Goal: Navigation & Orientation: Find specific page/section

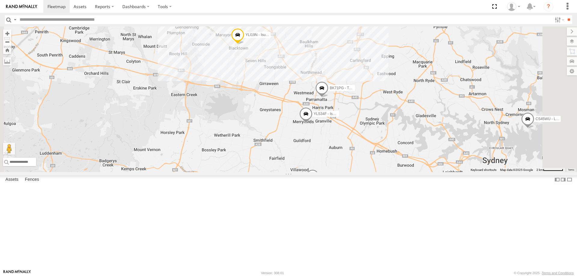
click at [329, 97] on span at bounding box center [321, 89] width 13 height 16
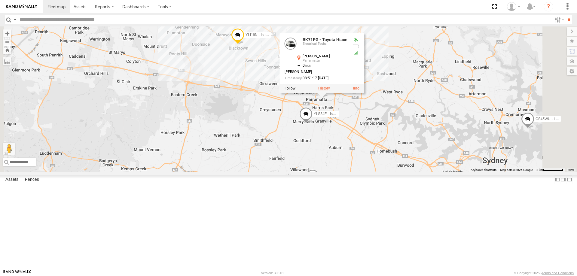
click at [330, 91] on label at bounding box center [324, 88] width 12 height 4
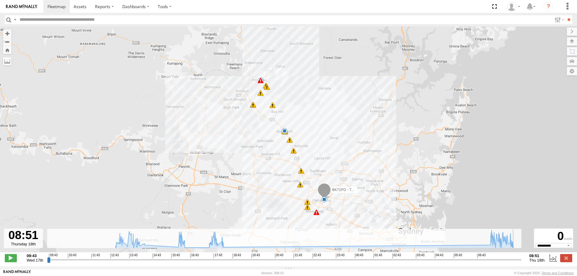
drag, startPoint x: 48, startPoint y: 263, endPoint x: 541, endPoint y: 265, distance: 493.5
type input "**********"
click at [522, 263] on input "range" at bounding box center [284, 260] width 475 height 6
click at [562, 260] on label at bounding box center [567, 258] width 12 height 8
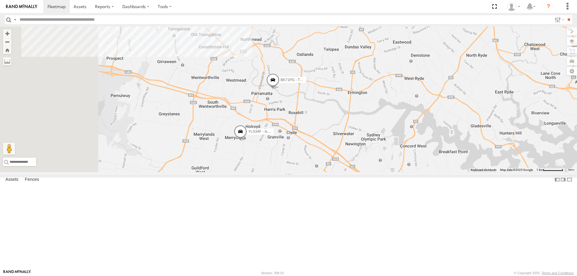
drag, startPoint x: 227, startPoint y: 66, endPoint x: 375, endPoint y: 159, distance: 174.6
click at [375, 159] on div "YLI19N - Isuzu DMAX ECZ96U - Great Wall EOT93E - HiAce BK71PG - Toyota Hiace YL…" at bounding box center [288, 99] width 577 height 146
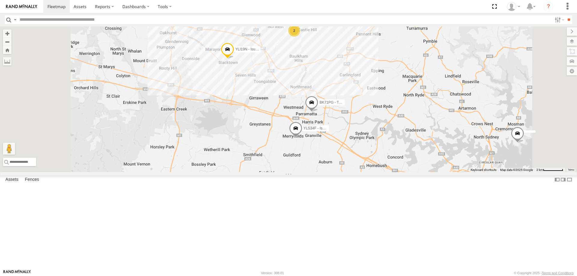
click at [293, 95] on div "YLI19N - Isuzu DMAX ECZ96U - Great Wall EOT93E - HiAce BK71PG - Toyota Hiace YL…" at bounding box center [288, 99] width 577 height 146
click at [318, 112] on span at bounding box center [311, 104] width 13 height 16
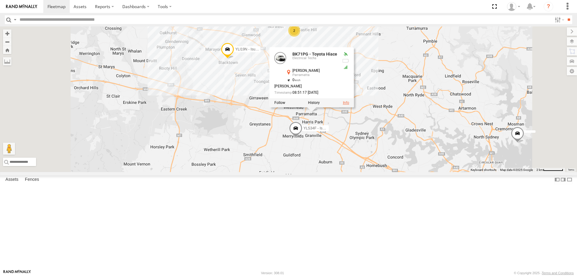
click at [349, 105] on link at bounding box center [346, 103] width 6 height 4
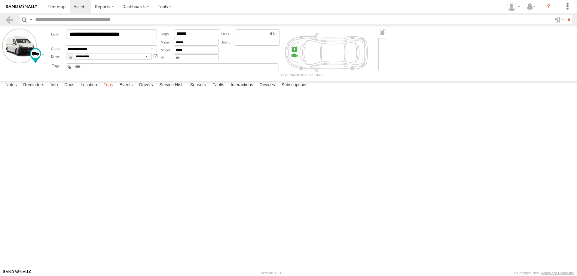
click at [111, 90] on label "Trips" at bounding box center [108, 85] width 16 height 8
click at [51, 5] on span at bounding box center [57, 7] width 18 height 6
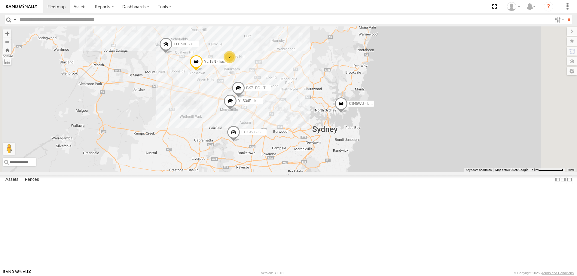
drag, startPoint x: 357, startPoint y: 123, endPoint x: 358, endPoint y: 148, distance: 25.3
click at [358, 148] on div "ECZ96U - Great Wall CS45WU - LDV YLI01U - Isuzu DMAX YLI19N - Isuzu DMAX 2 EOT9…" at bounding box center [288, 99] width 577 height 146
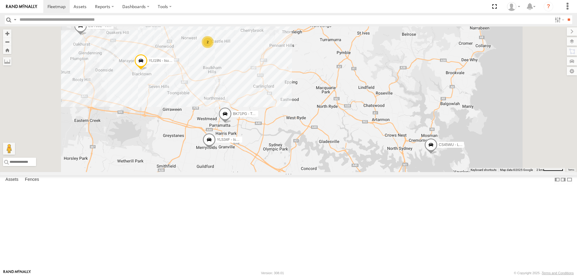
drag, startPoint x: 325, startPoint y: 136, endPoint x: 335, endPoint y: 116, distance: 22.2
click at [335, 116] on div "ECZ96U - Great Wall CS45WU - LDV YLI01U - Isuzu DMAX YLI19N - Isuzu DMAX EOT93E…" at bounding box center [288, 99] width 577 height 146
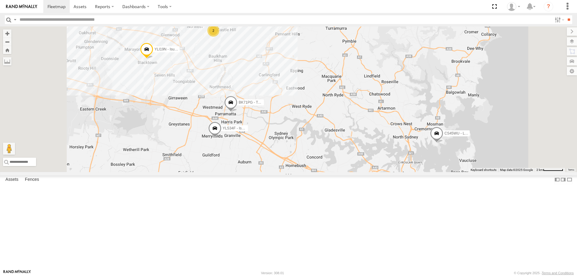
click at [228, 200] on span at bounding box center [221, 192] width 13 height 16
click at [390, 172] on div "ECZ96U - Great Wall CS45WU - LDV YLI01U - Isuzu DMAX YLI19N - Isuzu DMAX EOT93E…" at bounding box center [288, 99] width 577 height 146
